Goal: Task Accomplishment & Management: Manage account settings

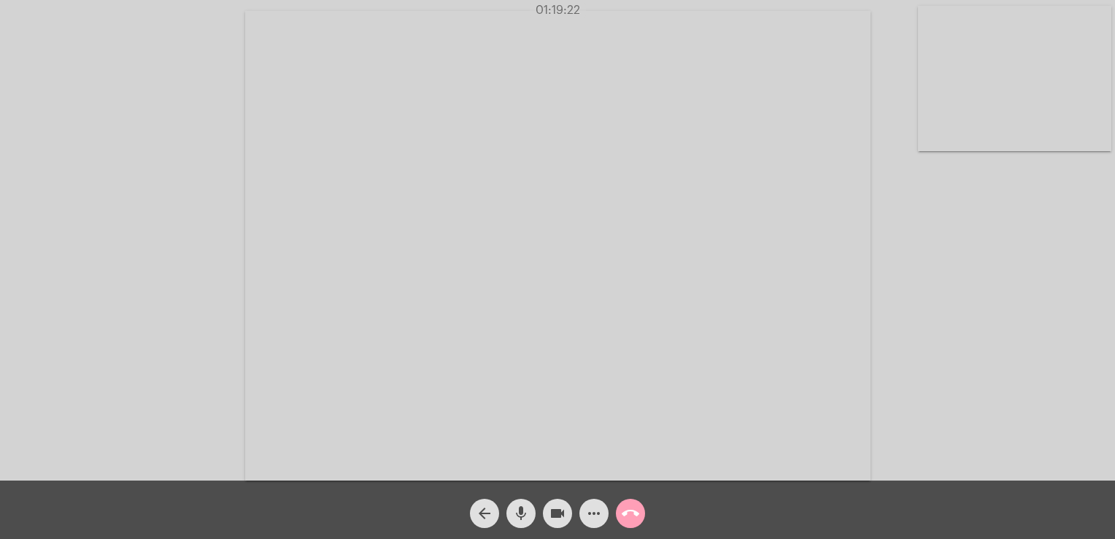
click at [631, 522] on mat-icon "call_end" at bounding box center [631, 513] width 18 height 18
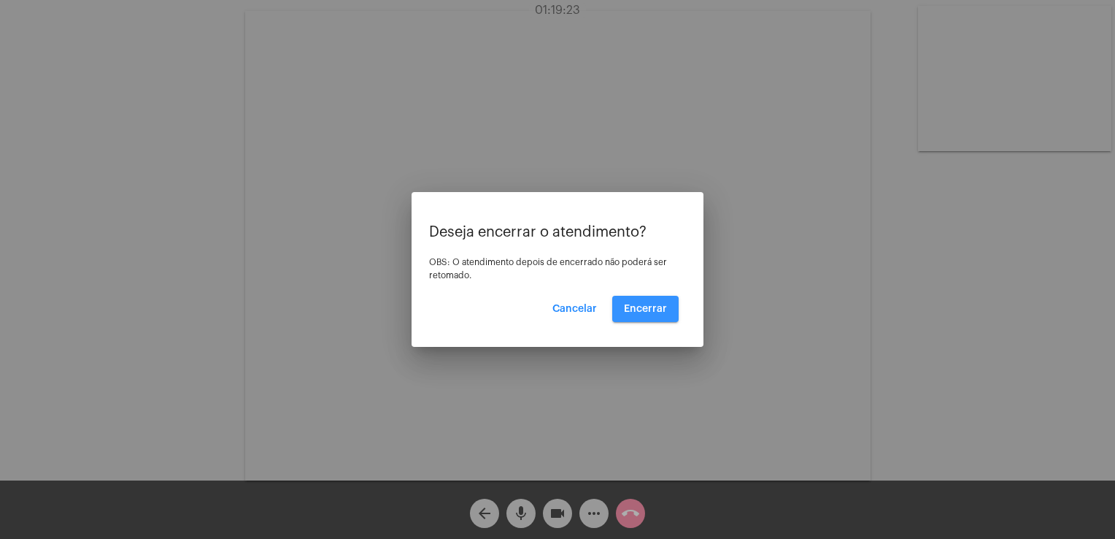
click at [653, 309] on span "Encerrar" at bounding box center [645, 309] width 43 height 10
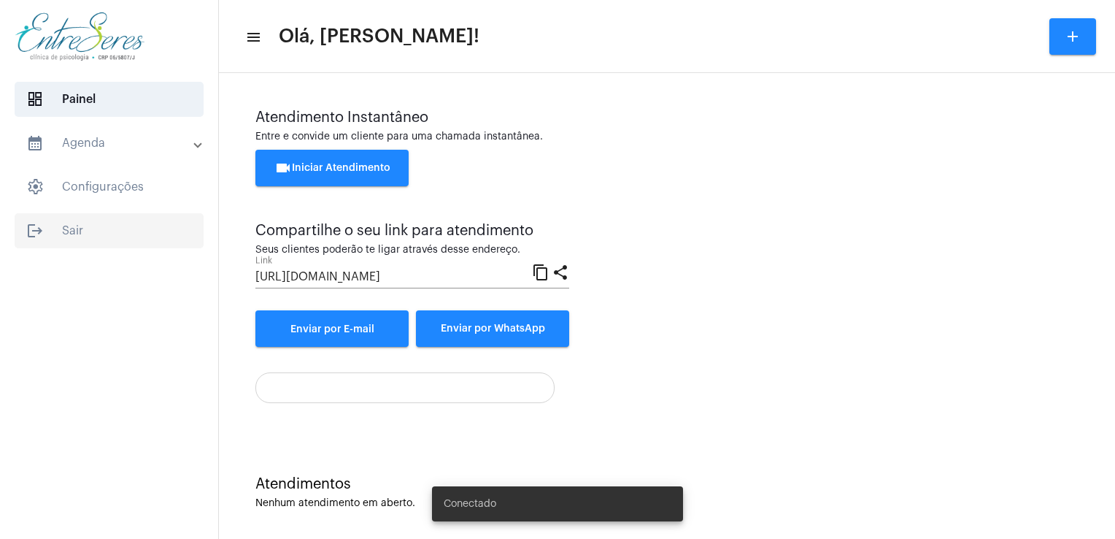
click at [78, 238] on span "logout Sair" at bounding box center [109, 230] width 189 height 35
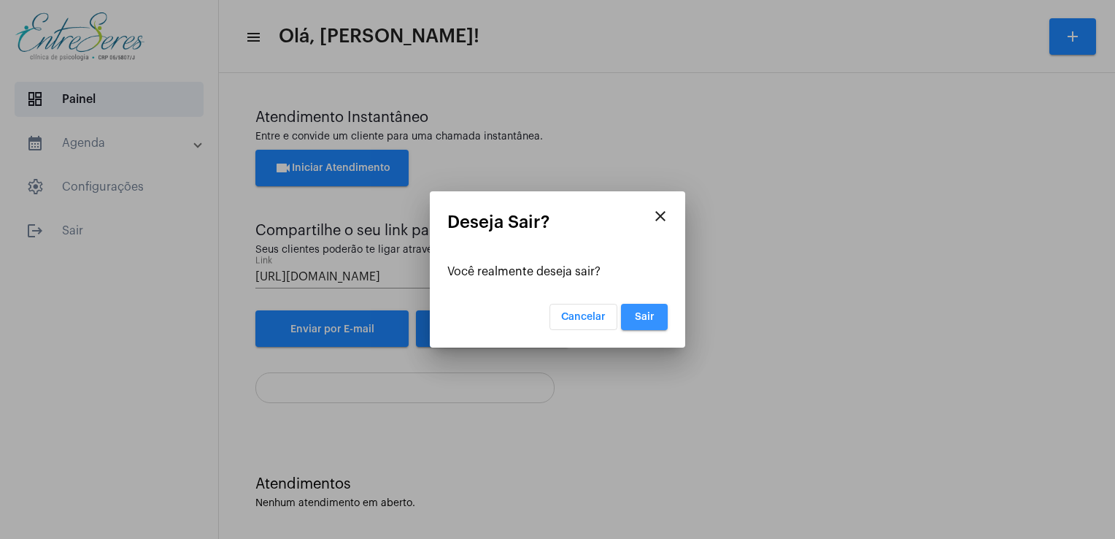
click at [656, 308] on button "Sair" at bounding box center [644, 317] width 47 height 26
